Goal: Task Accomplishment & Management: Manage account settings

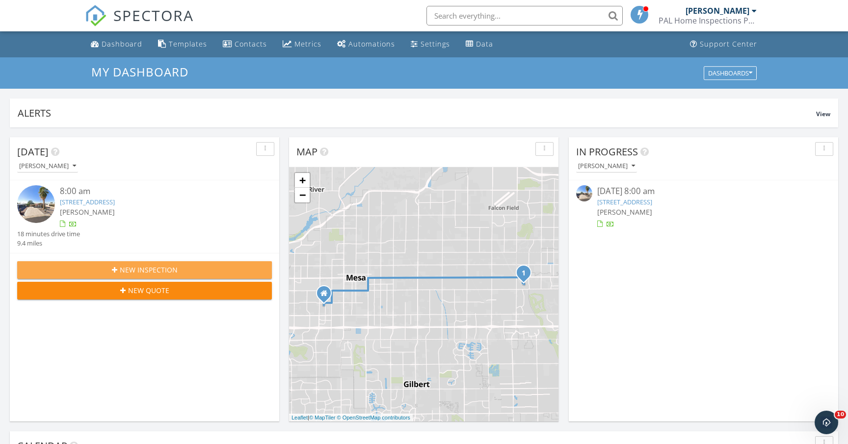
click at [156, 268] on span "New Inspection" at bounding box center [149, 270] width 58 height 10
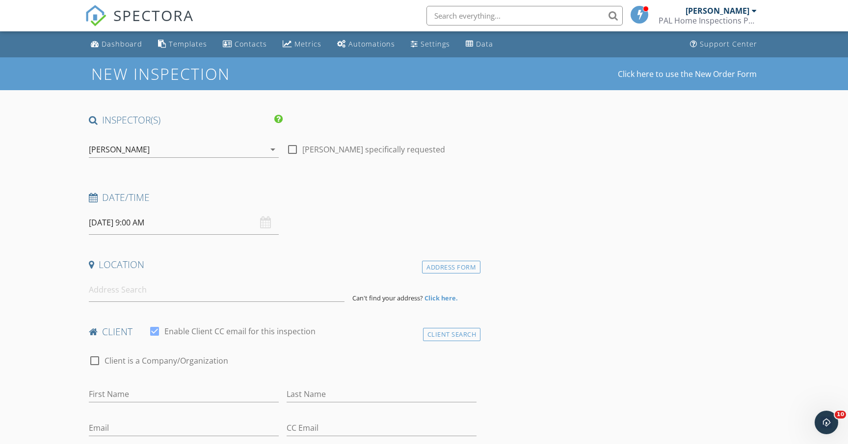
click at [262, 222] on div "09/28/2025 9:00 AM" at bounding box center [184, 223] width 190 height 24
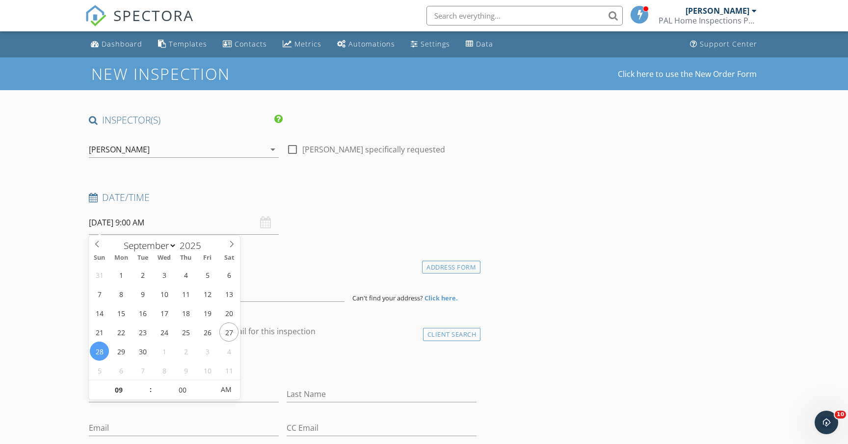
click at [246, 223] on input "09/28/2025 9:00 AM" at bounding box center [184, 223] width 190 height 24
type input "09/19/2025 9:00 AM"
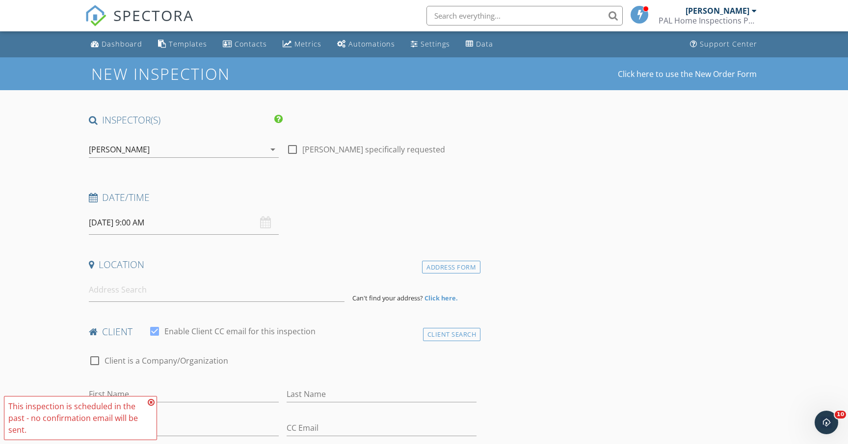
click at [151, 401] on icon at bounding box center [151, 403] width 7 height 8
click at [154, 287] on input at bounding box center [217, 290] width 256 height 24
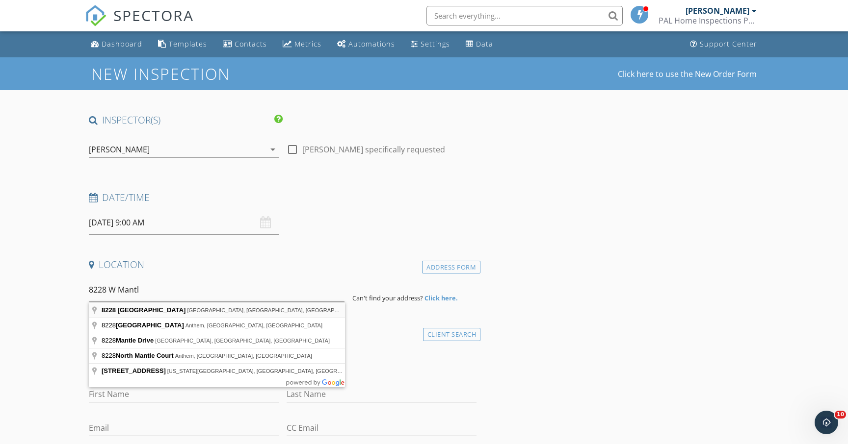
type input "8228 West Mantle Way, Florence, AZ, USA"
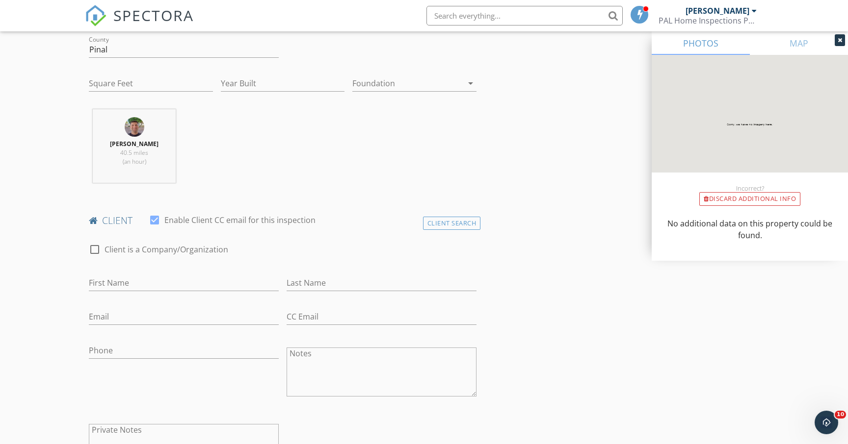
scroll to position [317, 0]
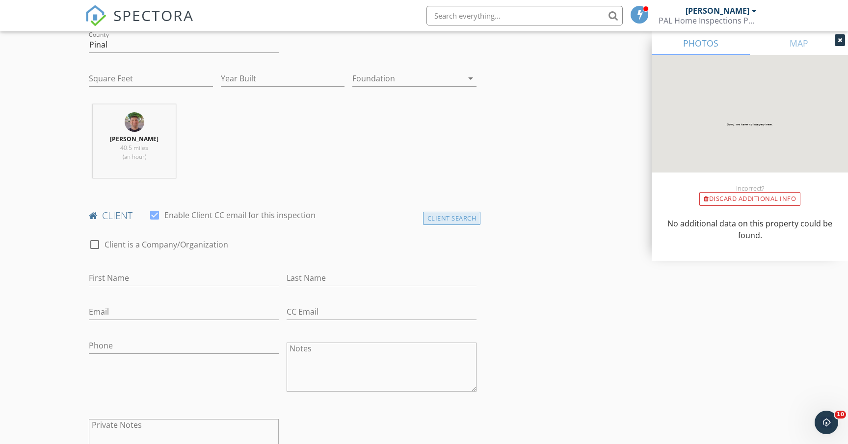
click at [435, 221] on div "Client Search" at bounding box center [452, 218] width 58 height 13
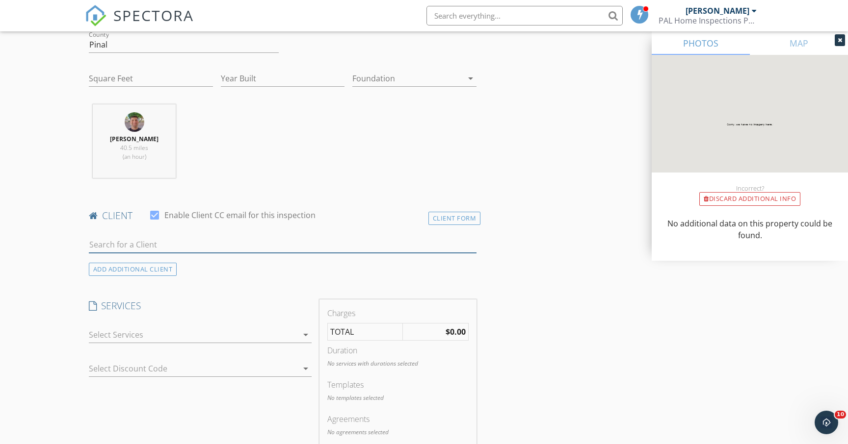
click at [394, 241] on input "text" at bounding box center [283, 245] width 388 height 16
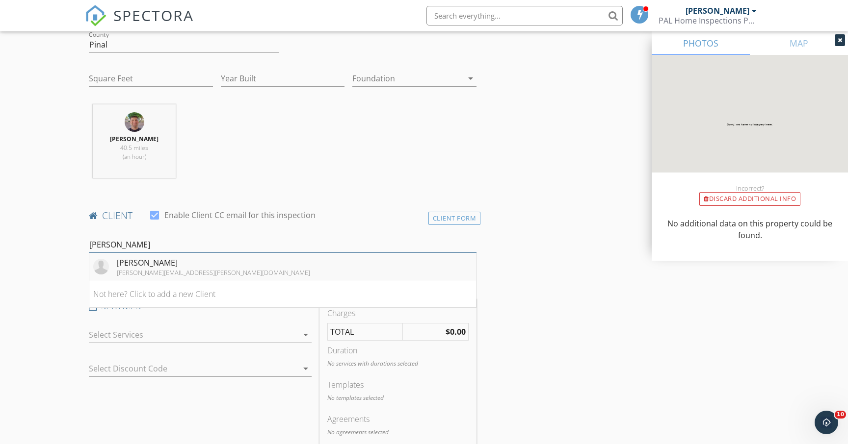
type input "brent"
click at [289, 268] on li "Brent Howard brent.m.howard@gmail.com" at bounding box center [282, 266] width 387 height 27
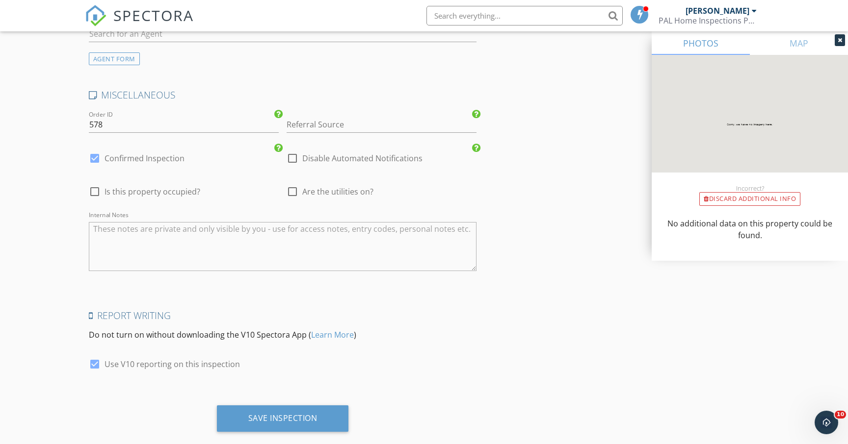
scroll to position [1333, 0]
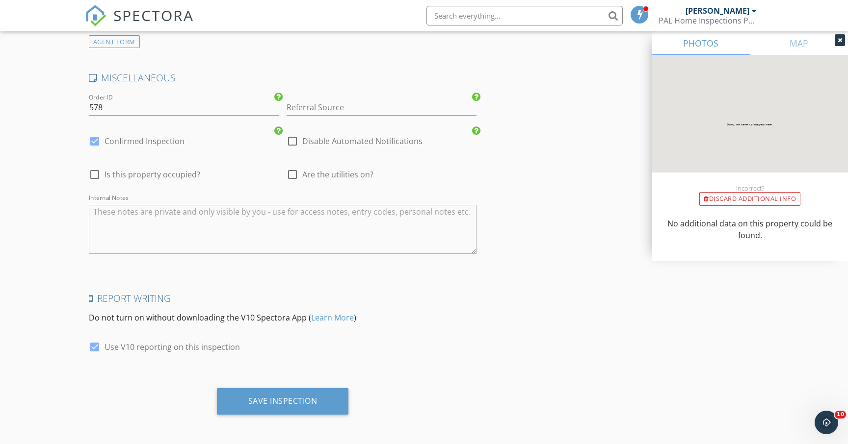
click at [291, 178] on div at bounding box center [292, 174] width 17 height 17
checkbox input "true"
click at [92, 175] on div at bounding box center [94, 174] width 17 height 17
checkbox input "true"
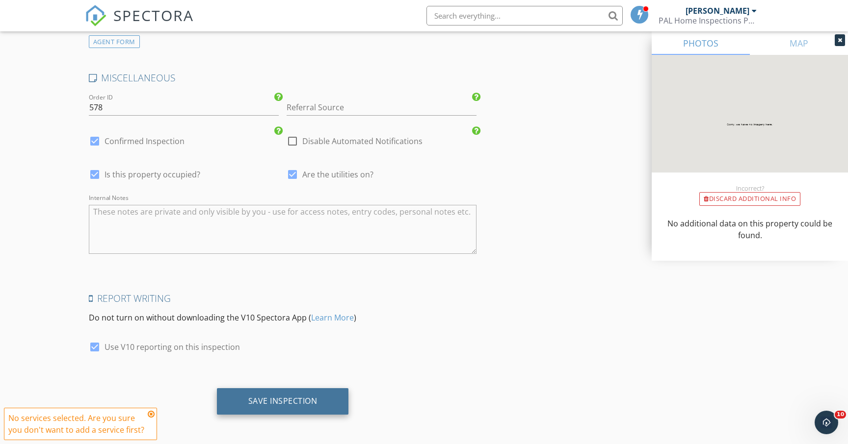
click at [291, 400] on div "Save Inspection" at bounding box center [282, 401] width 69 height 10
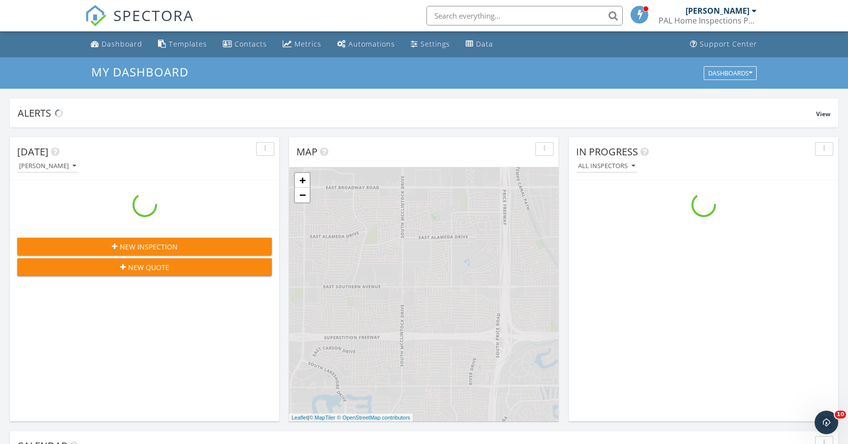
scroll to position [893, 848]
click at [497, 17] on input "text" at bounding box center [524, 16] width 196 height 20
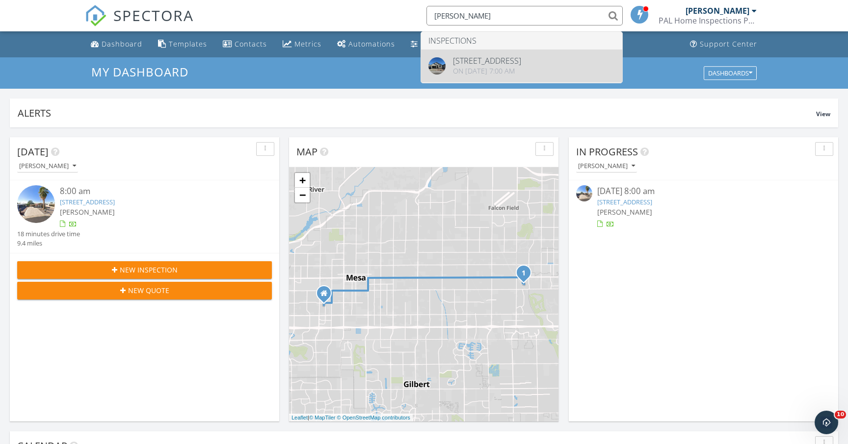
type input "[PERSON_NAME]"
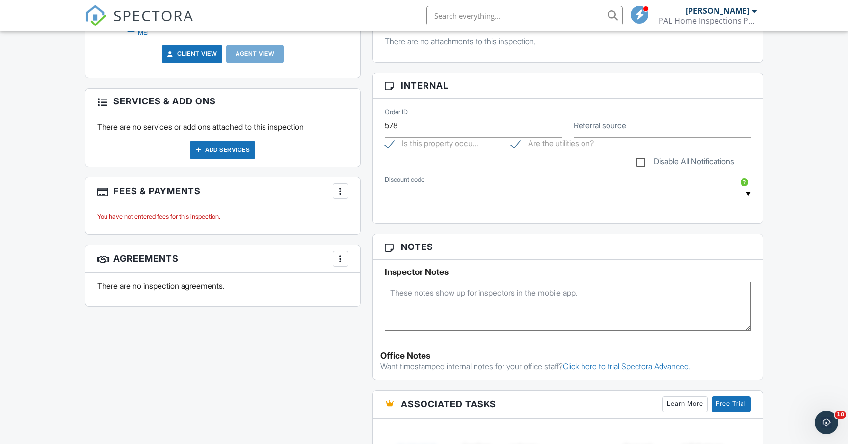
scroll to position [392, 0]
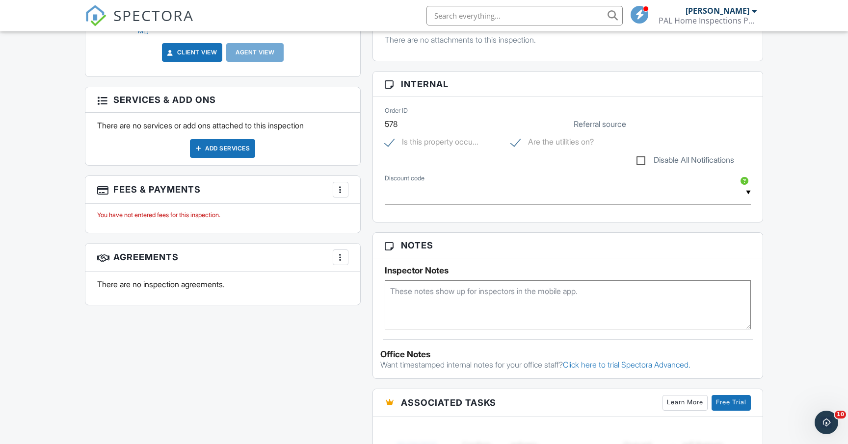
click at [342, 254] on div at bounding box center [341, 258] width 10 height 10
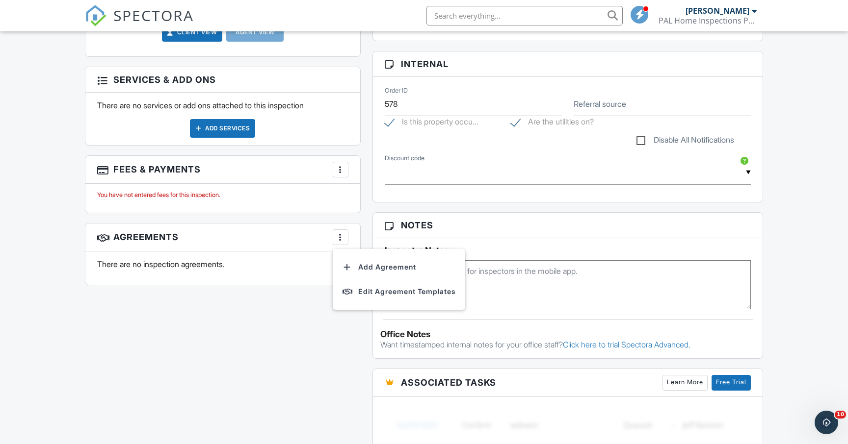
scroll to position [410, 0]
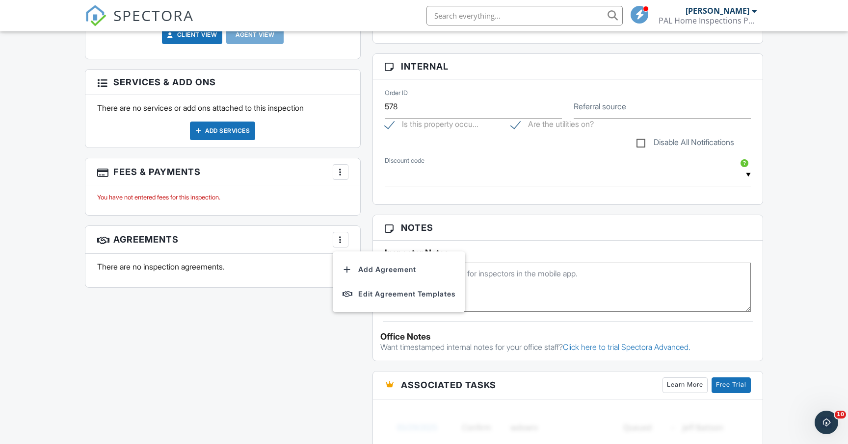
click at [275, 329] on div "All emails and texts are disabled for this inspection! All emails and texts hav…" at bounding box center [424, 263] width 690 height 772
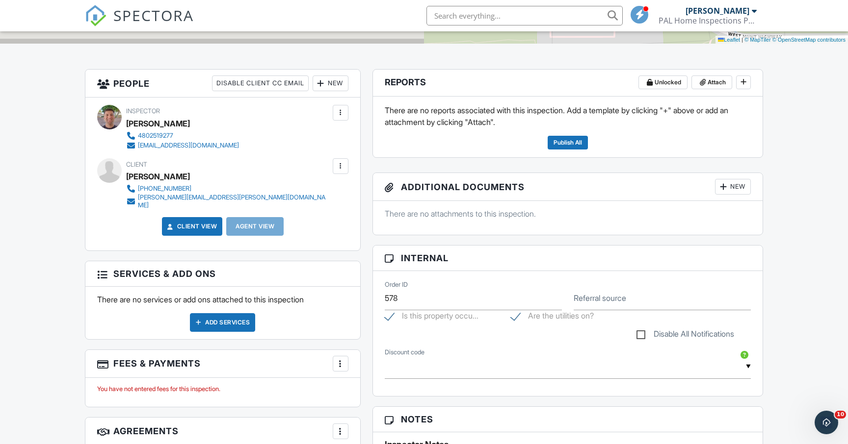
scroll to position [208, 0]
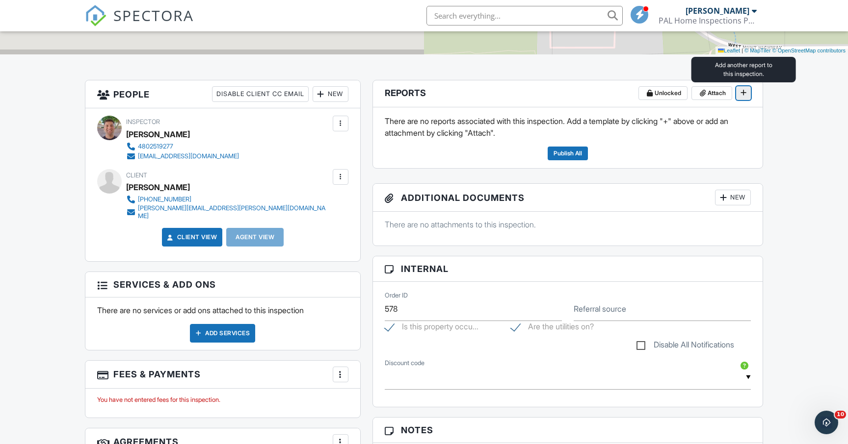
click at [746, 97] on span at bounding box center [743, 93] width 10 height 10
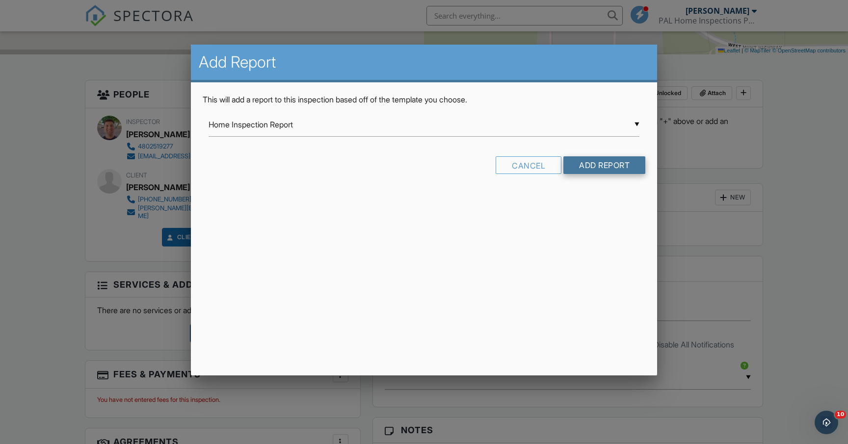
click at [595, 162] on input "Add Report" at bounding box center [604, 165] width 82 height 18
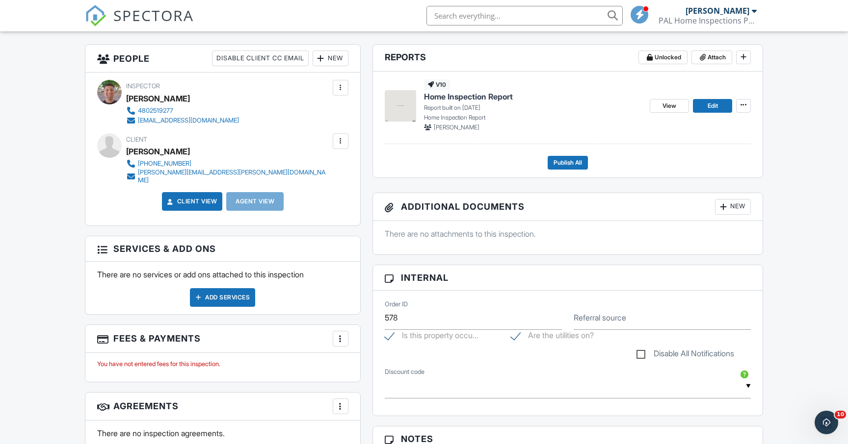
scroll to position [242, 0]
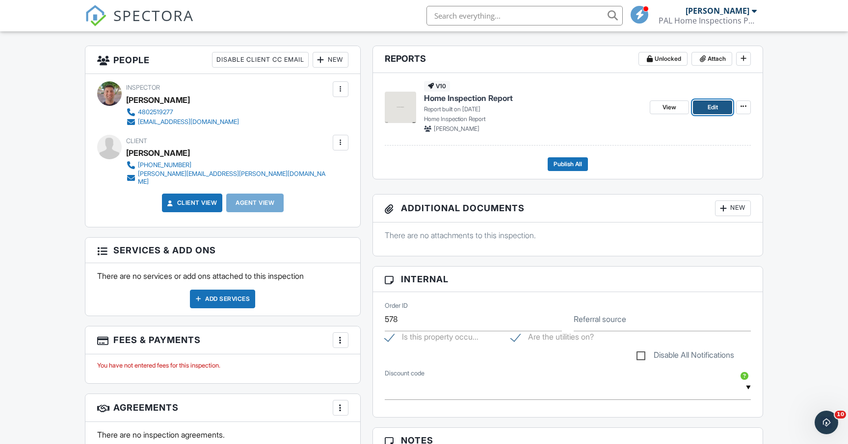
click at [713, 106] on span "Edit" at bounding box center [712, 108] width 10 height 10
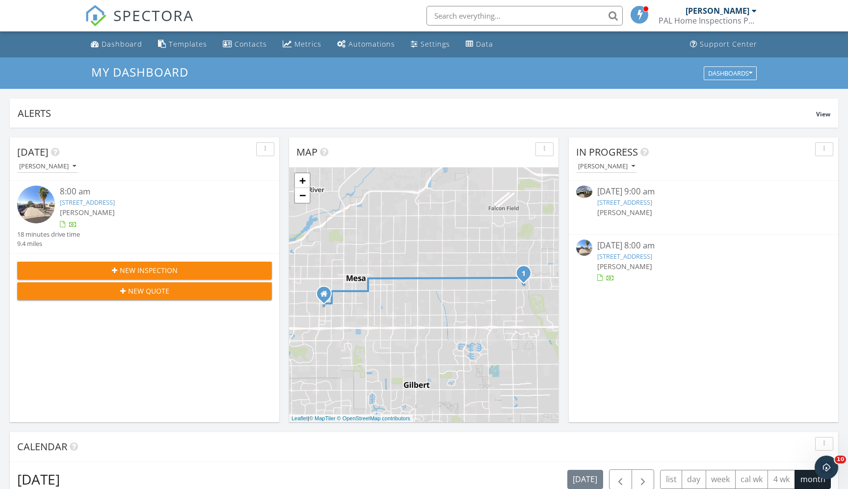
click at [633, 204] on link "8228 W Mantle Wy, Florence, AZ 85132" at bounding box center [624, 202] width 55 height 9
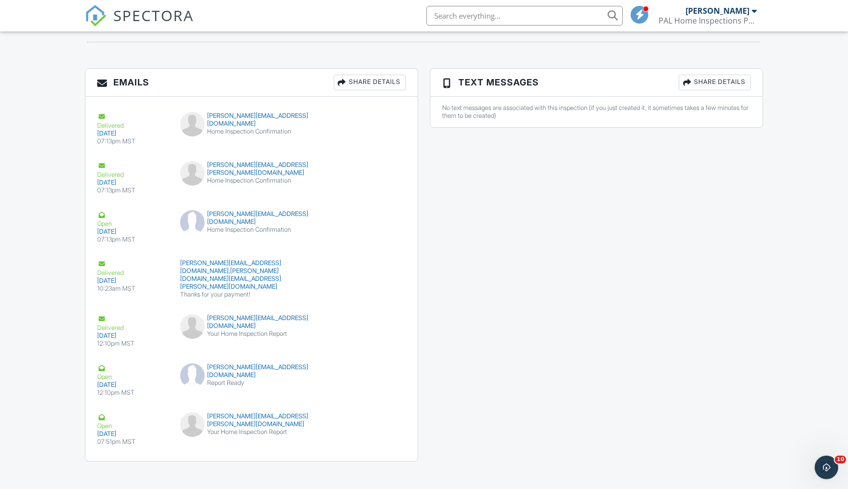
scroll to position [1133, 0]
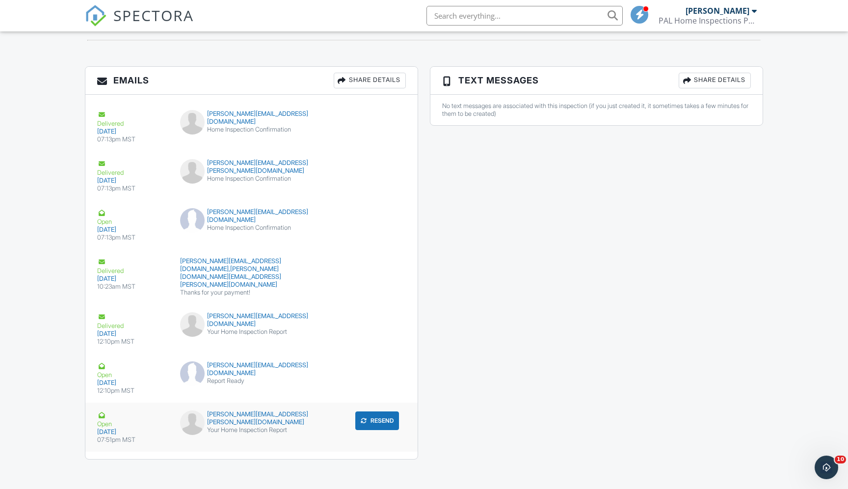
click at [253, 426] on div "Your Home Inspection Report" at bounding box center [251, 430] width 143 height 8
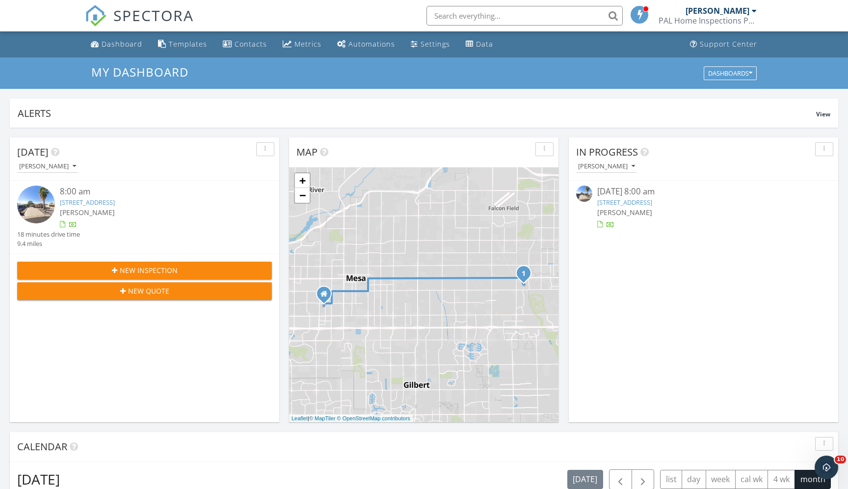
click at [471, 15] on input "text" at bounding box center [524, 16] width 196 height 20
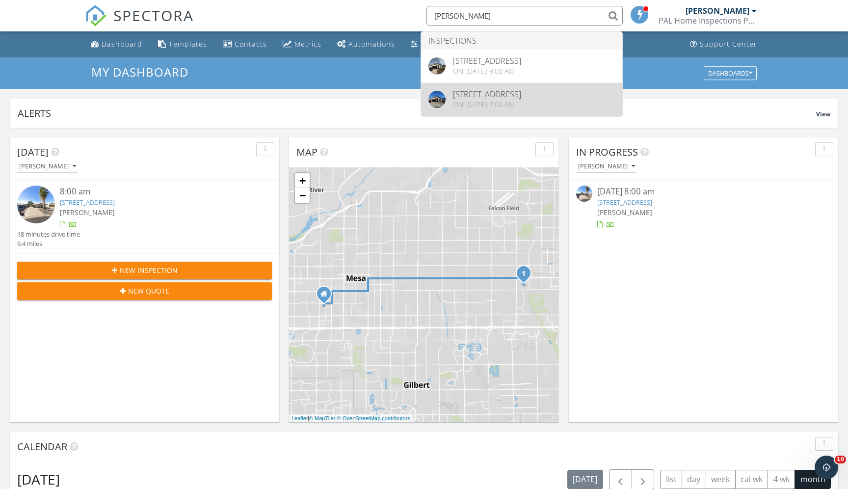
type input "brent"
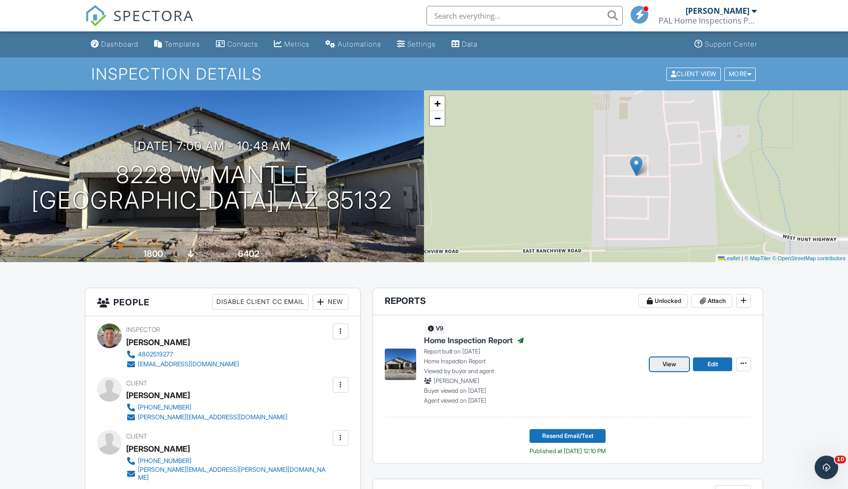
click at [661, 365] on link "View" at bounding box center [669, 364] width 39 height 14
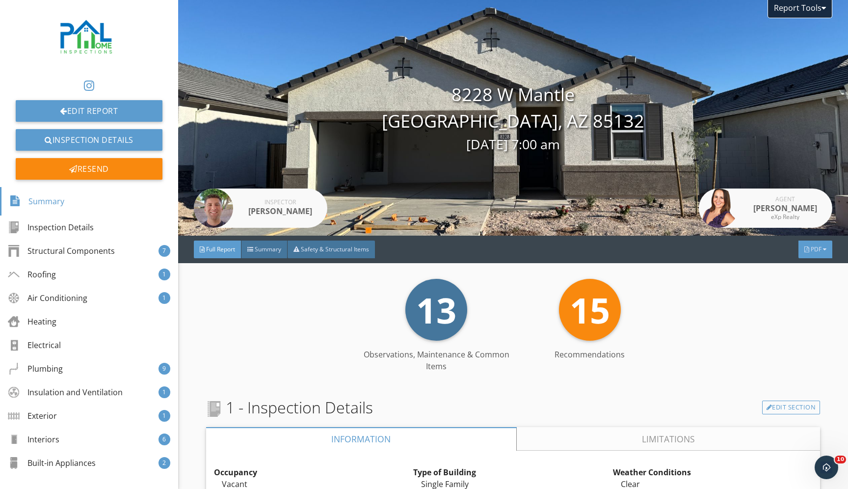
click at [822, 248] on div "PDF" at bounding box center [815, 249] width 34 height 18
click at [802, 285] on div "Full Report" at bounding box center [802, 287] width 63 height 12
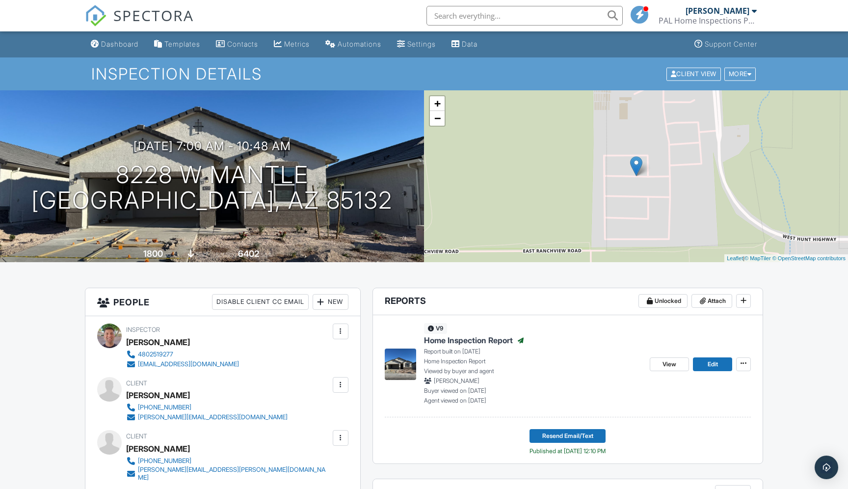
click at [457, 15] on input "text" at bounding box center [524, 16] width 196 height 20
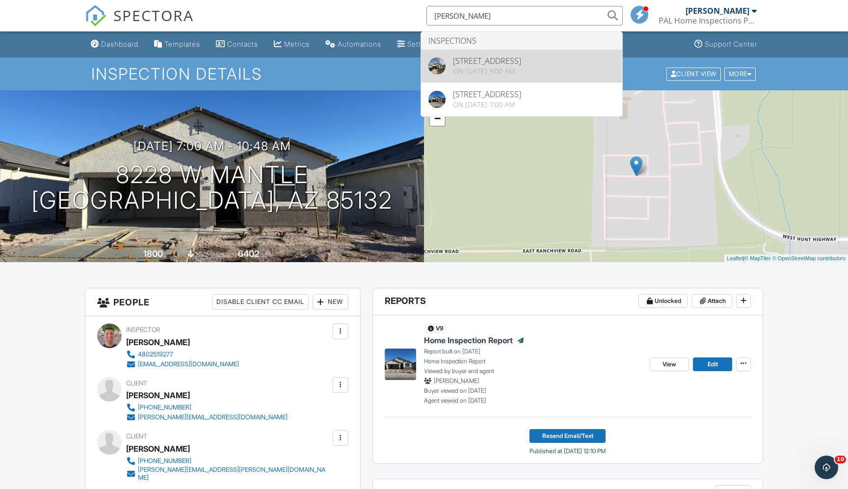
type input "brent"
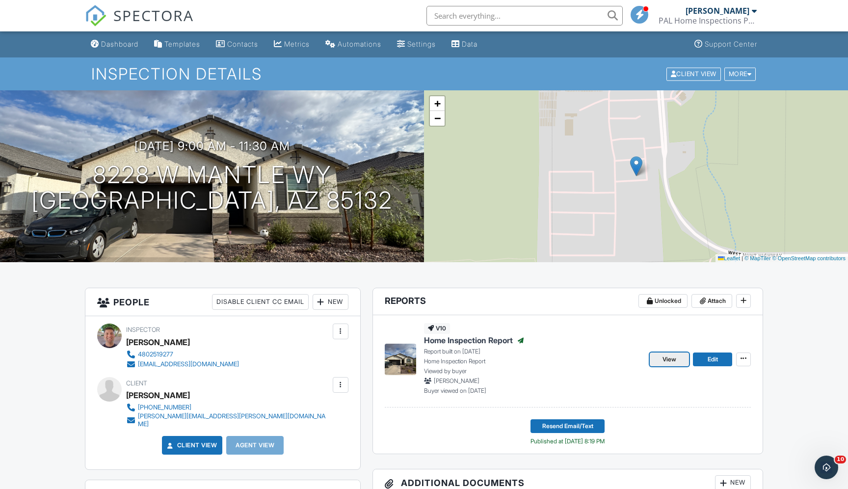
click at [673, 361] on span "View" at bounding box center [669, 359] width 14 height 10
